Goal: Find specific page/section: Find specific page/section

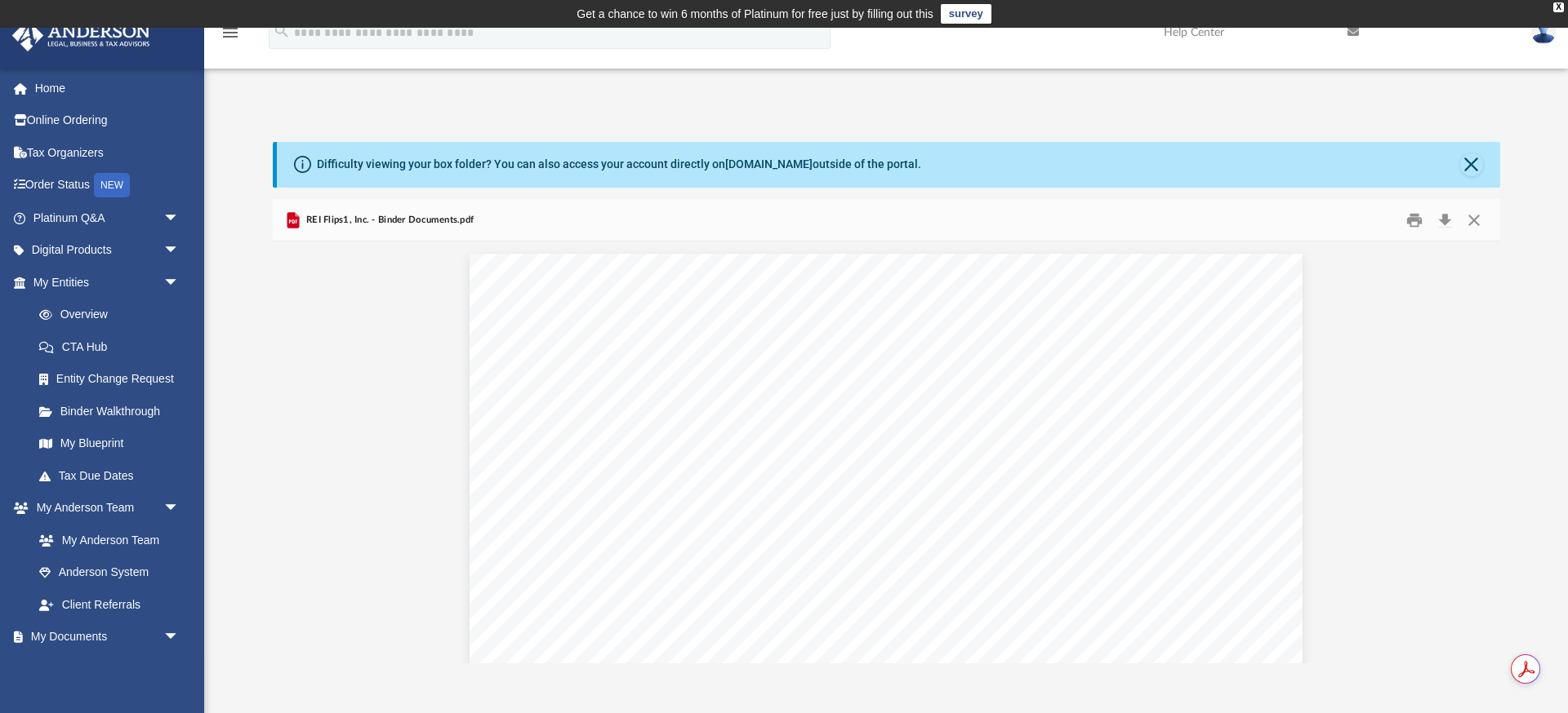
scroll to position [4408, 0]
click at [1478, 220] on button "Close" at bounding box center [1474, 220] width 30 height 25
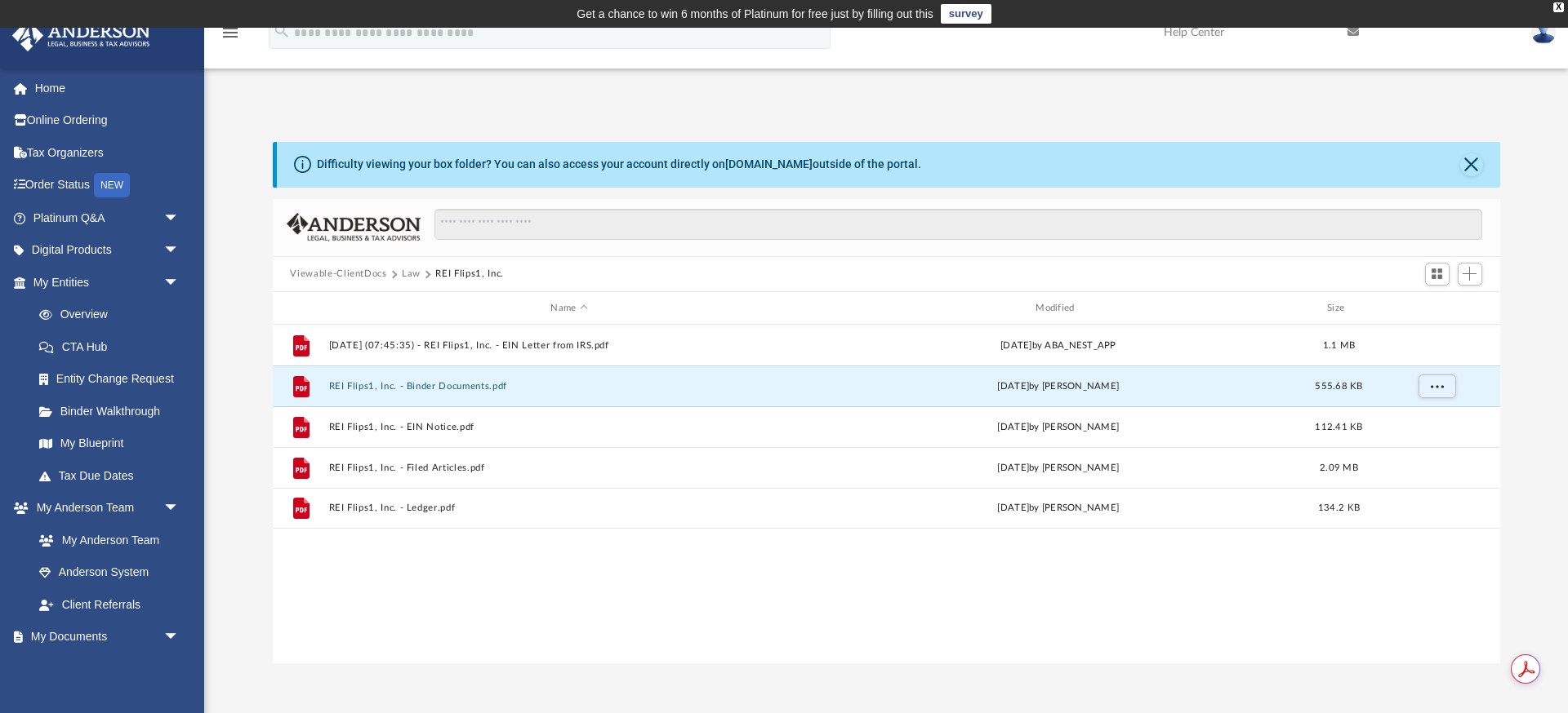
click at [406, 273] on button "Law" at bounding box center [411, 274] width 19 height 15
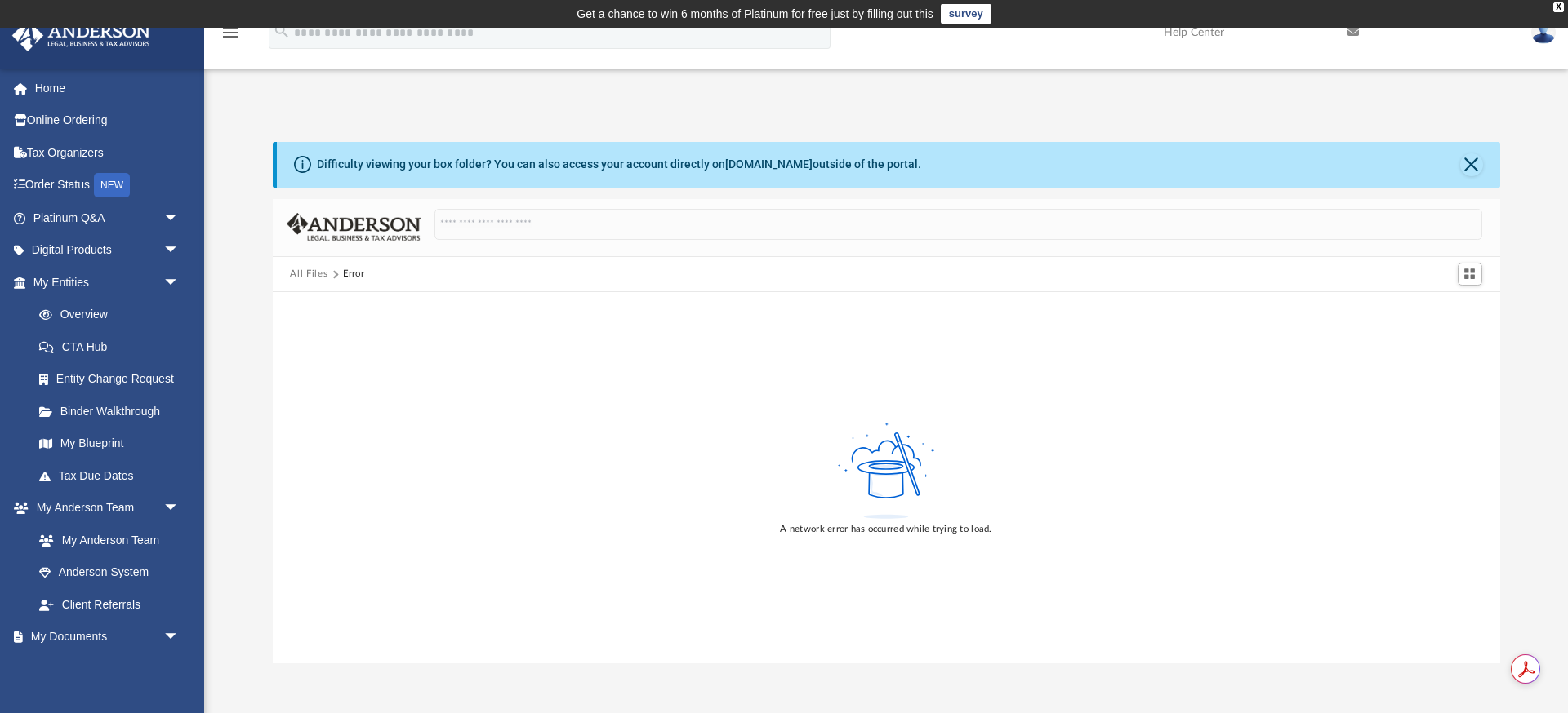
click at [229, 127] on div "Difficulty viewing your box folder? You can also access your account directly o…" at bounding box center [886, 386] width 1364 height 556
click at [306, 274] on button "All Files" at bounding box center [309, 274] width 37 height 15
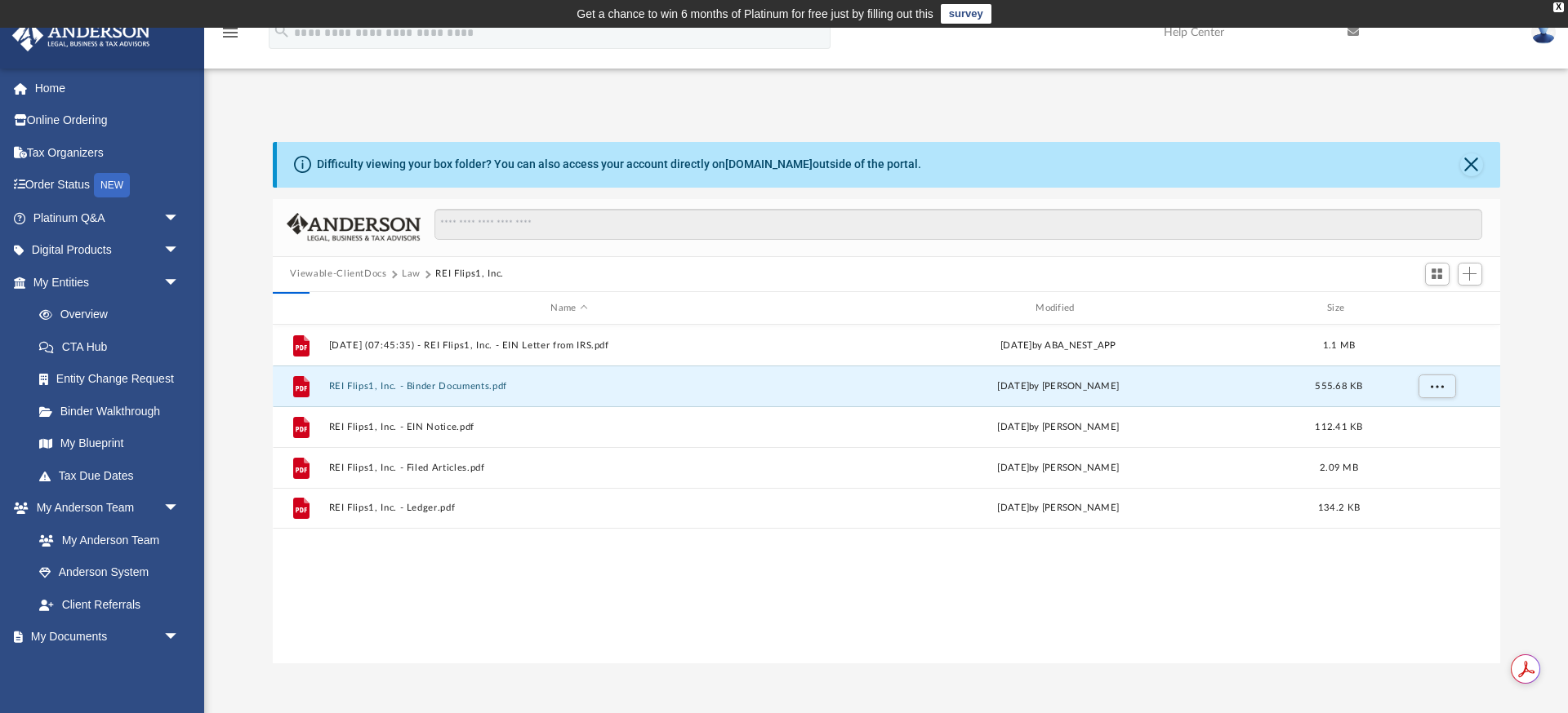
scroll to position [372, 1227]
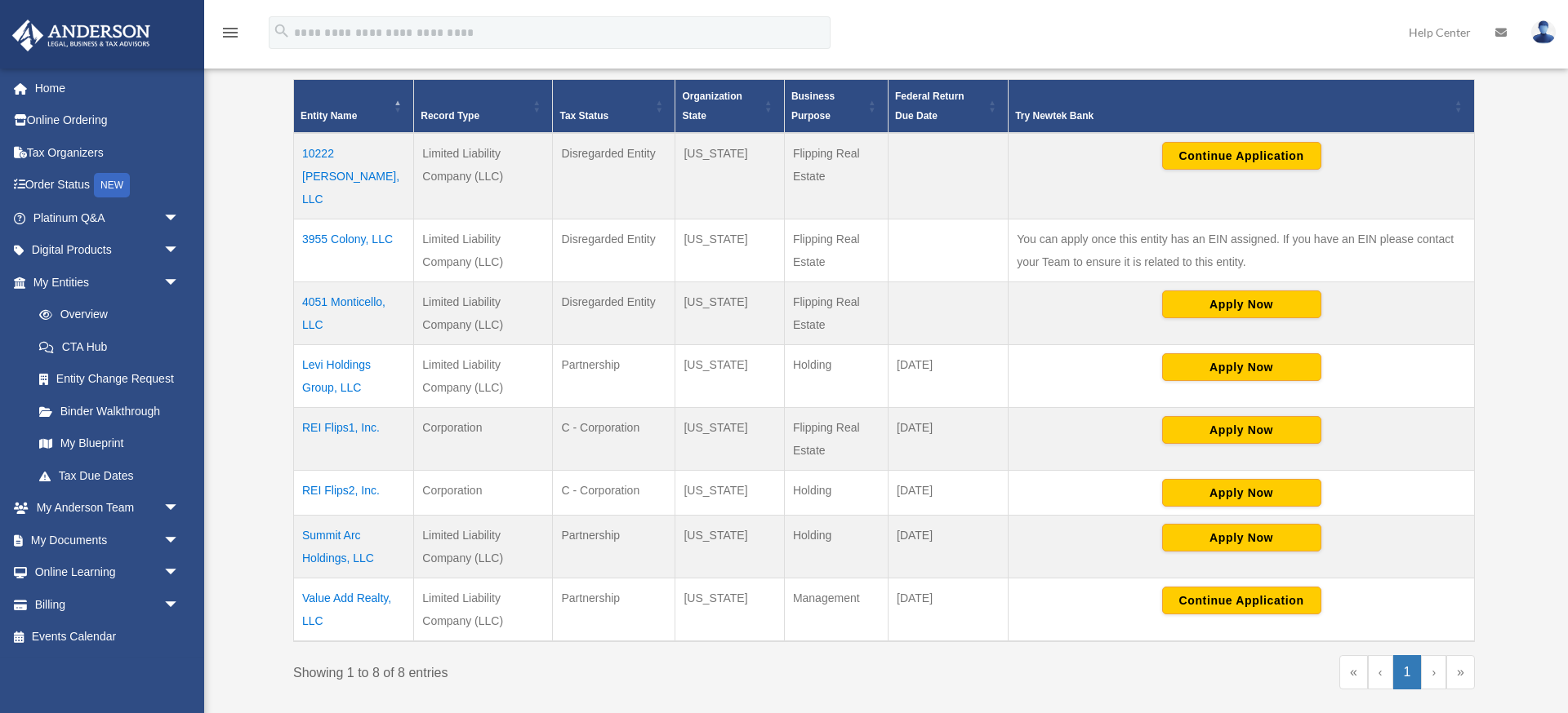
scroll to position [372, 0]
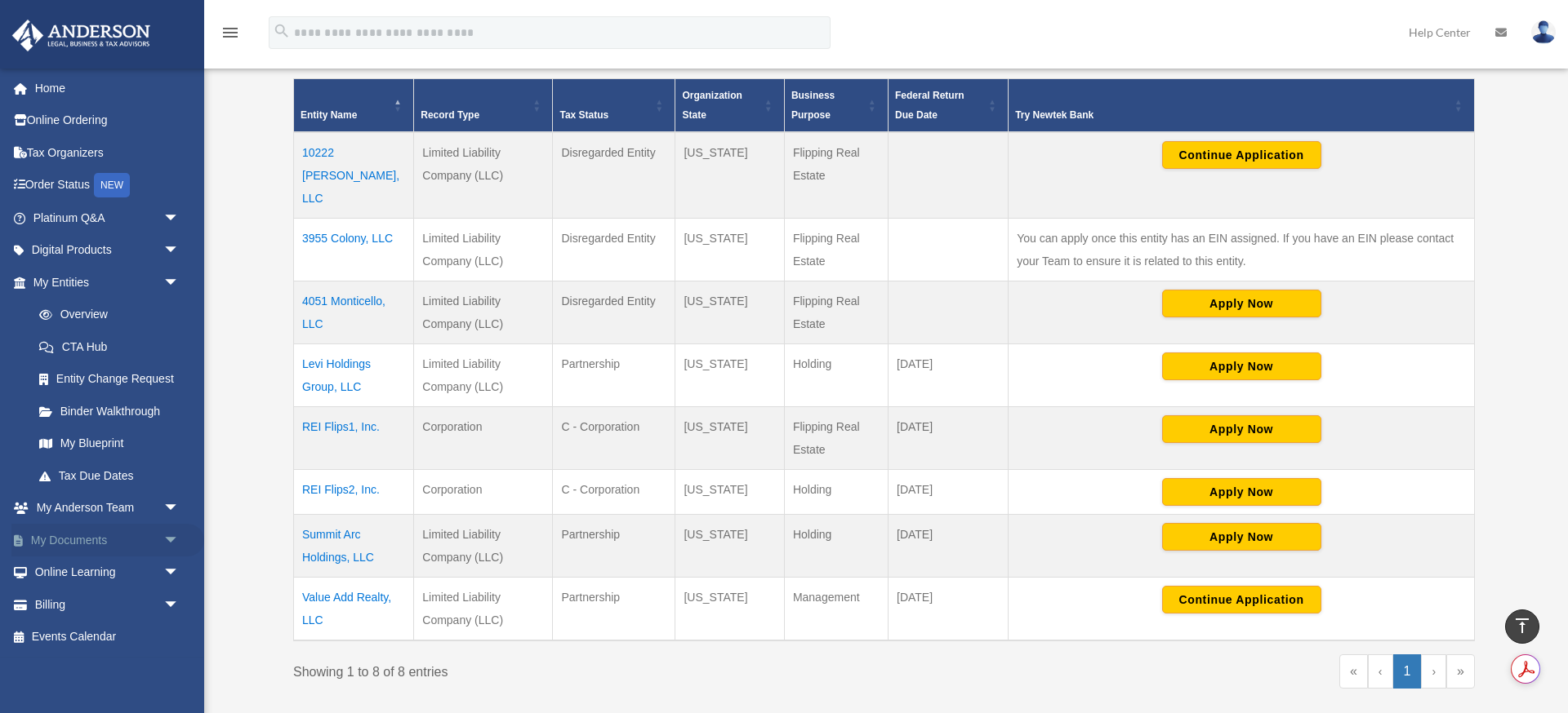
click at [76, 541] on link "My Documents arrow_drop_down" at bounding box center [108, 540] width 193 height 32
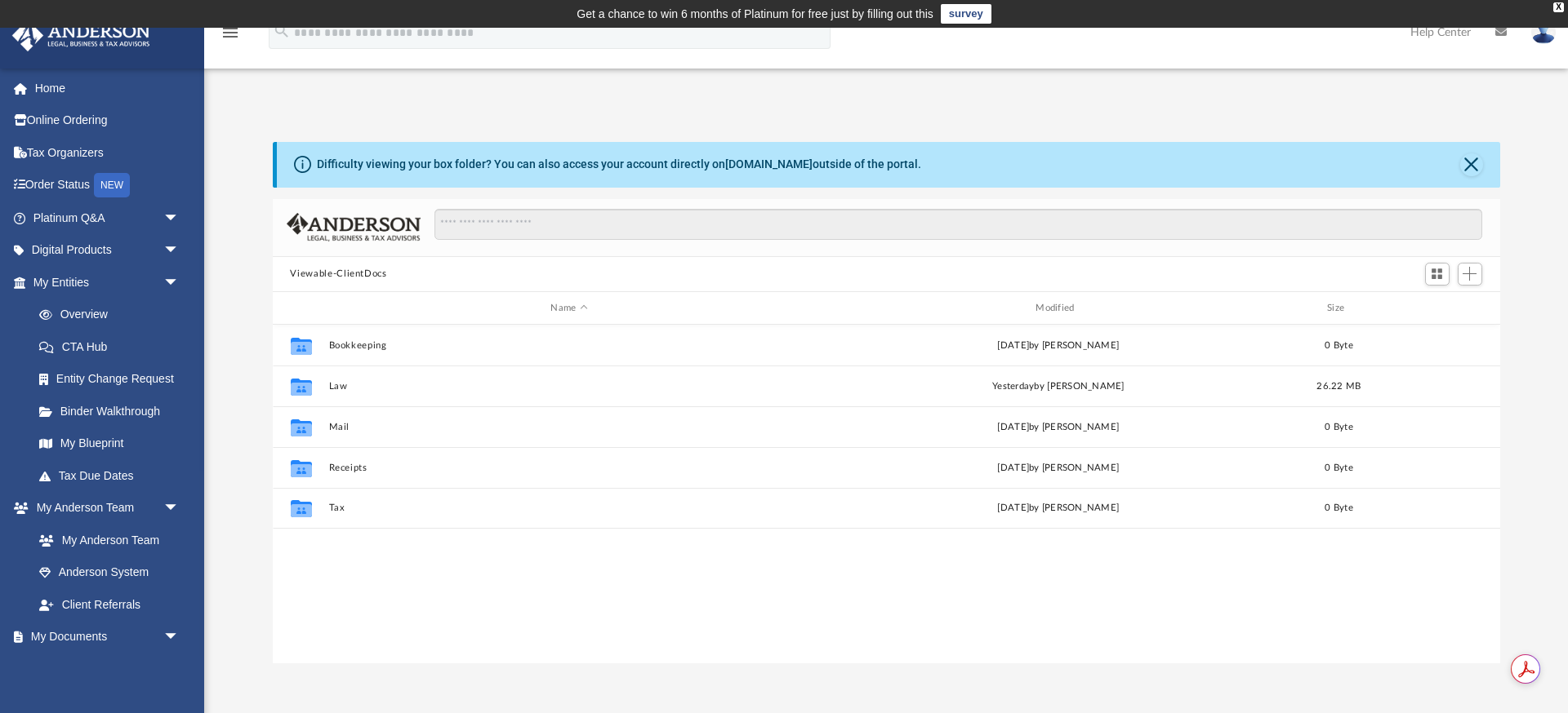
scroll to position [372, 1227]
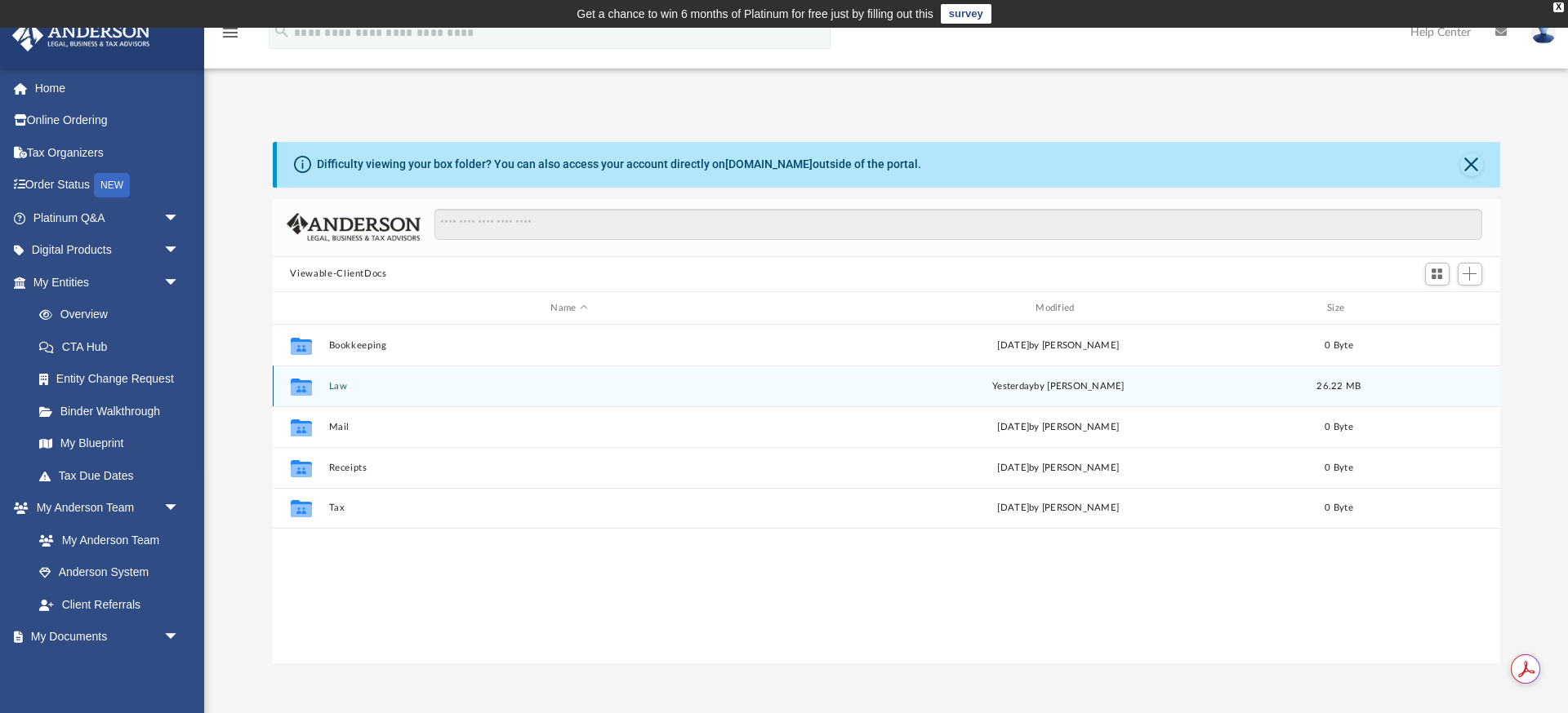
click at [341, 392] on div "Collaborated Folder Law [DATE] by [PERSON_NAME] 26.22 MB" at bounding box center [886, 386] width 1227 height 41
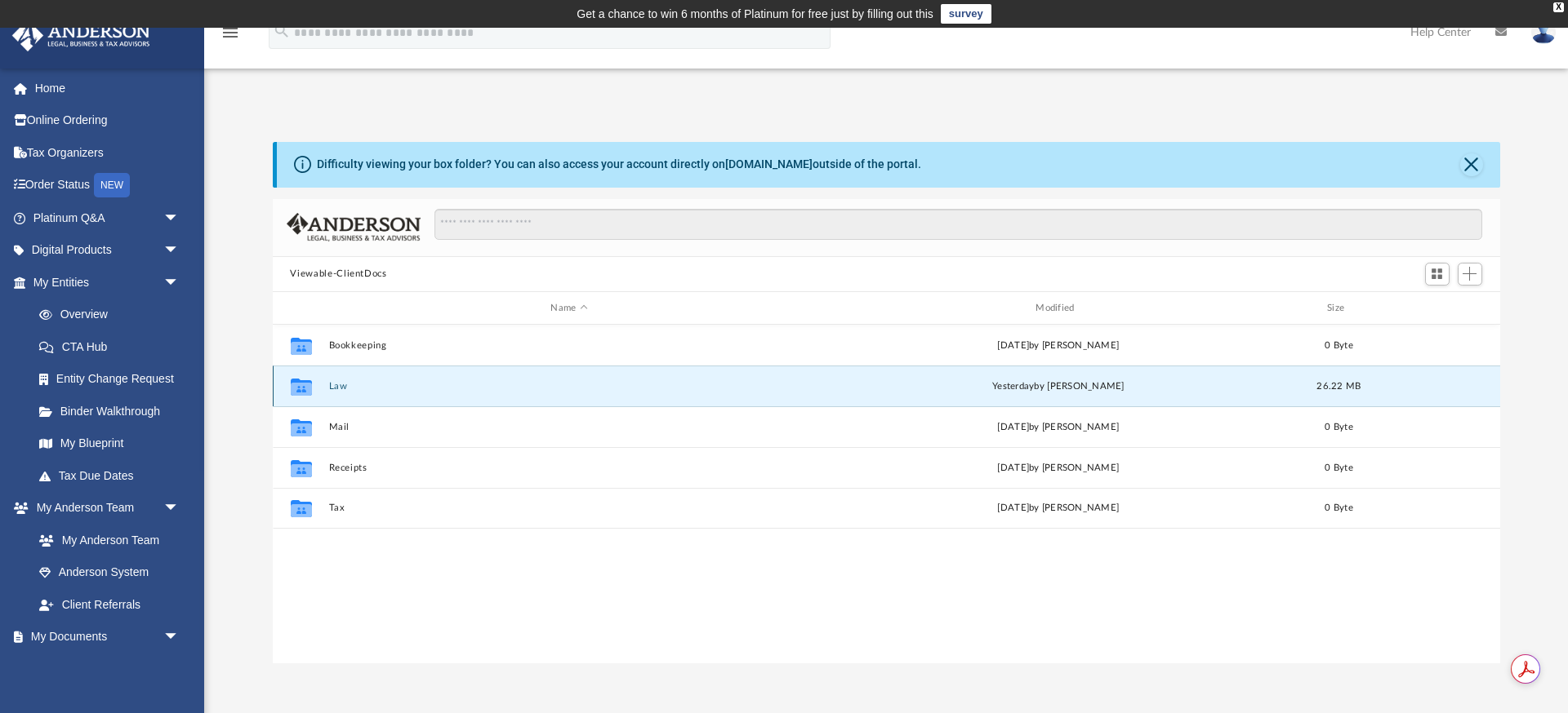
click at [339, 388] on button "Law" at bounding box center [569, 386] width 482 height 10
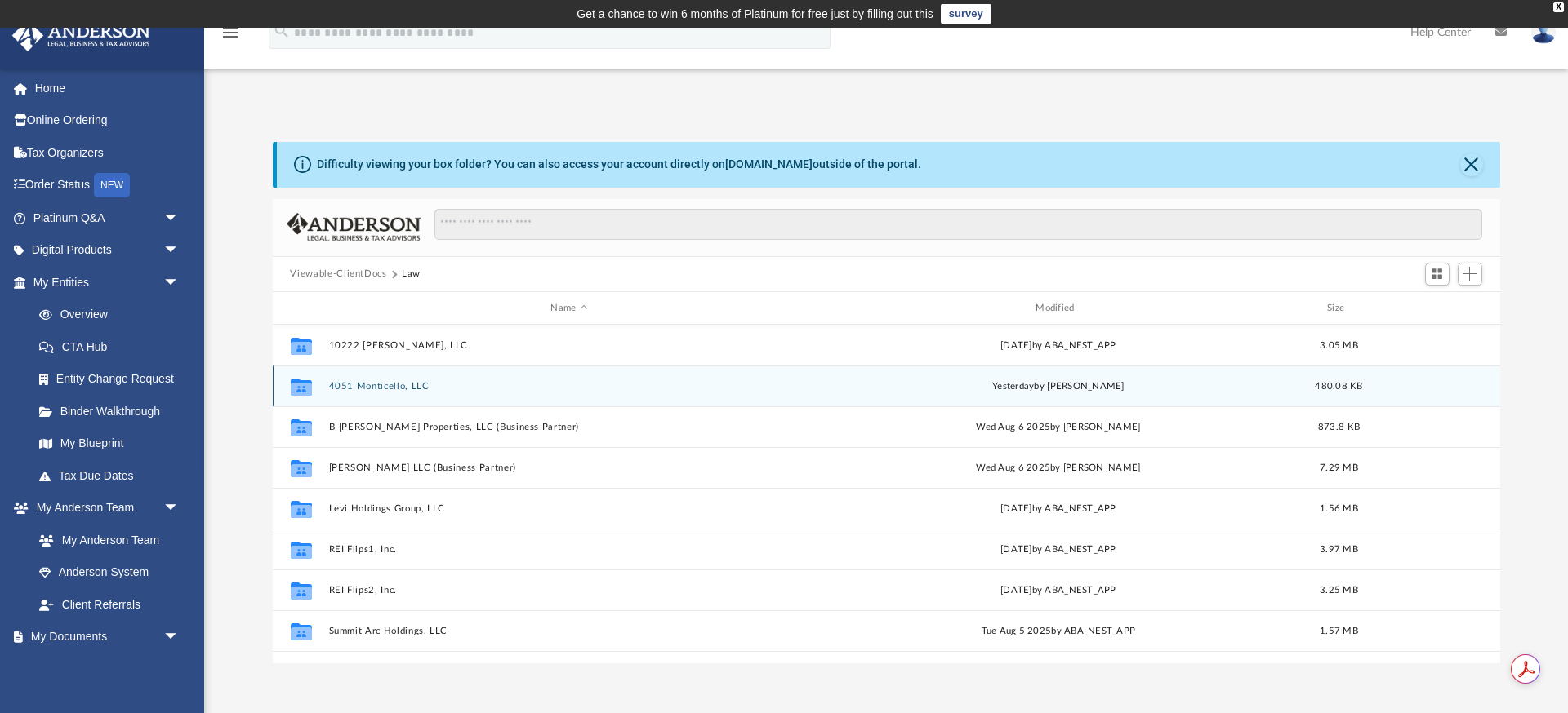
click at [339, 388] on button "4051 Monticello, LLC" at bounding box center [569, 386] width 482 height 10
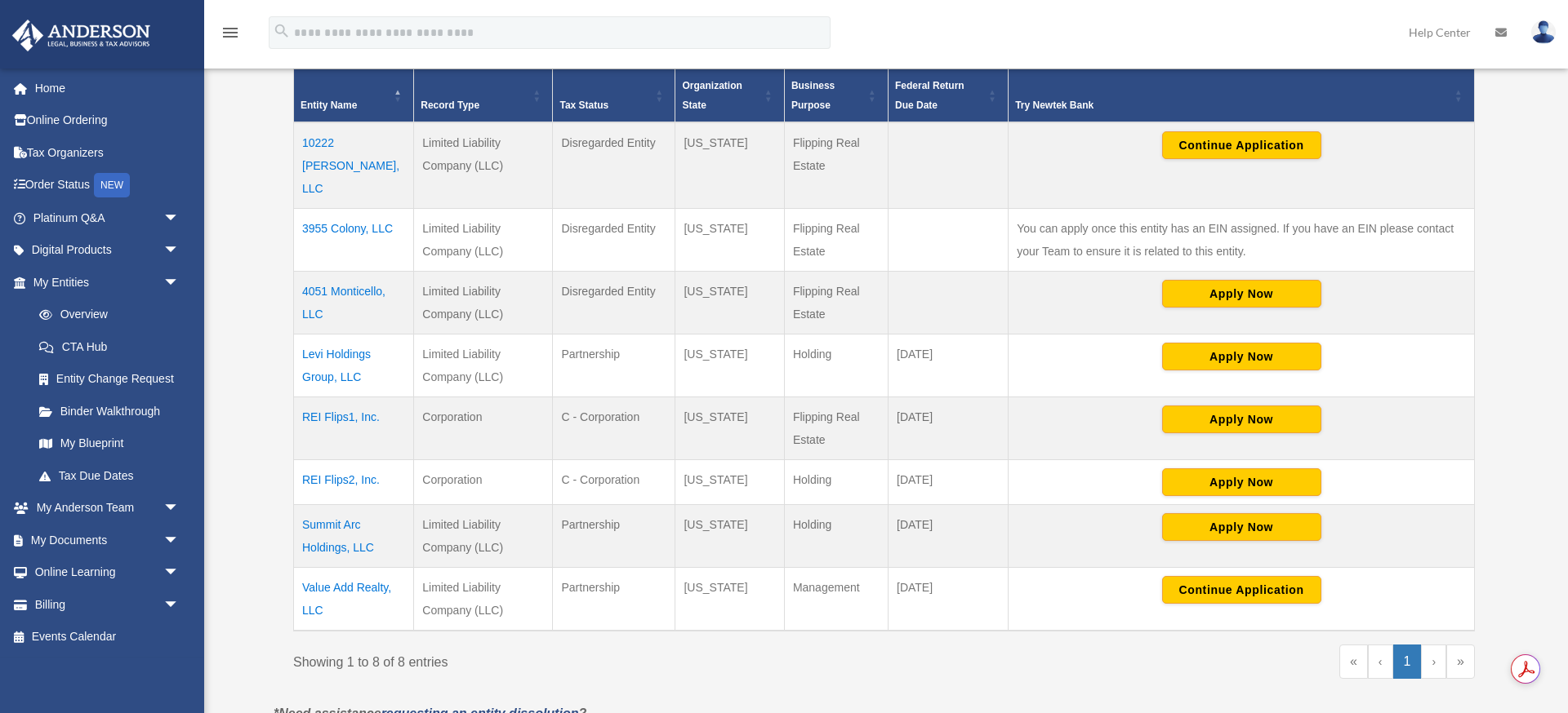
scroll to position [372, 0]
